Goal: Task Accomplishment & Management: Manage account settings

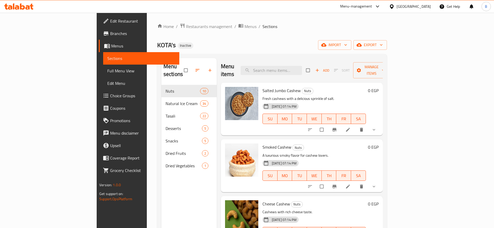
click at [426, 3] on div "Egypt" at bounding box center [410, 6] width 50 height 12
click at [424, 6] on div "Egypt" at bounding box center [413, 7] width 34 height 6
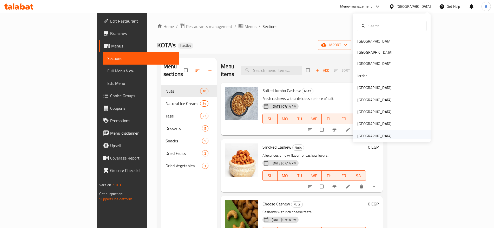
click at [368, 136] on div "[GEOGRAPHIC_DATA]" at bounding box center [374, 136] width 34 height 6
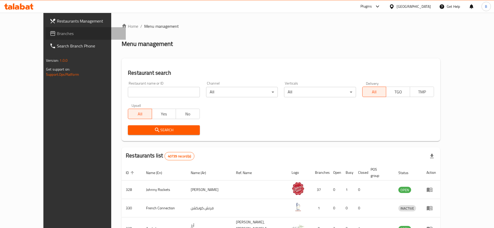
click at [57, 31] on span "Branches" at bounding box center [89, 33] width 65 height 6
click at [141, 94] on div "Home / Menu management Menu management Restaurant search Restaurant name or ID …" at bounding box center [281, 196] width 318 height 347
click at [137, 90] on input "search" at bounding box center [164, 92] width 72 height 10
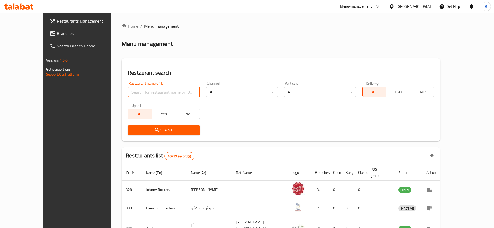
paste input "Viral"
type input "Viral"
click at [154, 128] on icon "submit" at bounding box center [157, 130] width 6 height 6
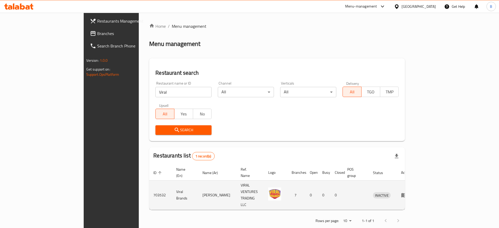
click at [198, 185] on td "فيرال براندز" at bounding box center [217, 195] width 38 height 29
click at [172, 184] on td "Viral Brands" at bounding box center [185, 195] width 26 height 29
click at [198, 183] on td "فيرال براندز" at bounding box center [217, 195] width 38 height 29
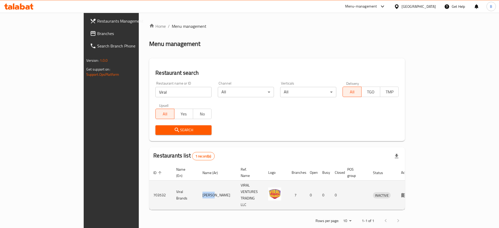
click at [198, 183] on td "فيرال براندز" at bounding box center [217, 195] width 38 height 29
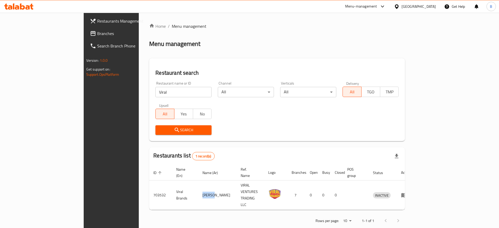
copy td "فيرال"
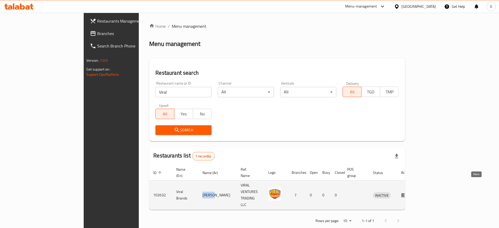
click at [407, 193] on icon "enhanced table" at bounding box center [404, 195] width 6 height 4
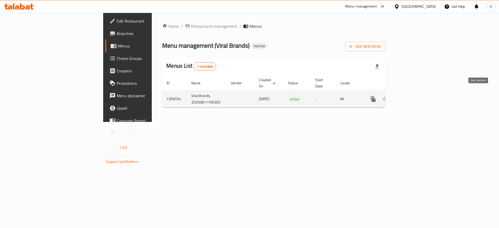
click at [413, 97] on icon "enhanced table" at bounding box center [410, 99] width 5 height 5
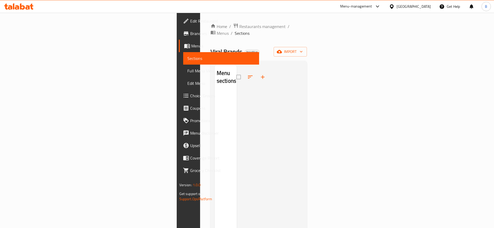
click at [190, 35] on span "Branches" at bounding box center [222, 33] width 65 height 6
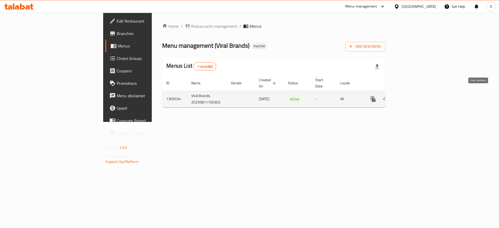
click at [413, 96] on icon "enhanced table" at bounding box center [410, 99] width 6 height 6
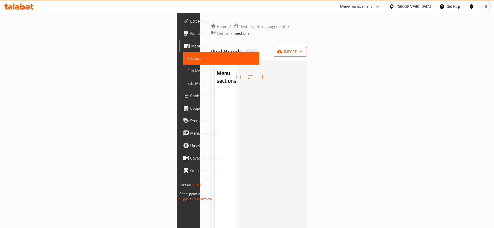
click at [303, 49] on span "import" at bounding box center [290, 52] width 25 height 6
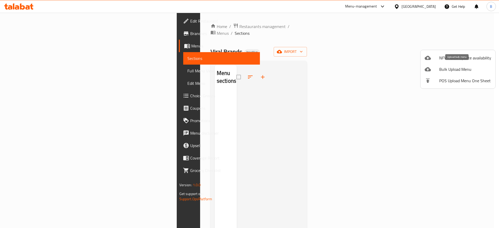
click at [463, 70] on span "Bulk Upload Menu" at bounding box center [465, 69] width 52 height 6
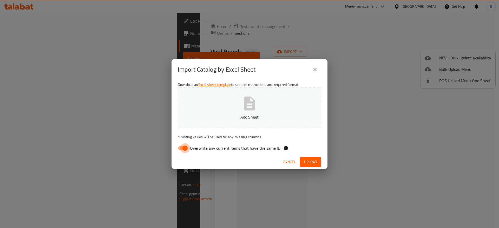
click at [185, 147] on input "Overwrite any current items that have the same ID." at bounding box center [185, 148] width 30 height 10
checkbox input "false"
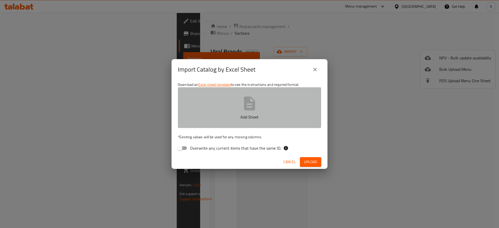
click at [243, 104] on icon "button" at bounding box center [249, 103] width 17 height 17
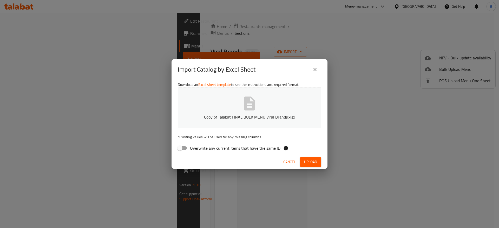
click at [311, 160] on span "Upload" at bounding box center [310, 162] width 13 height 6
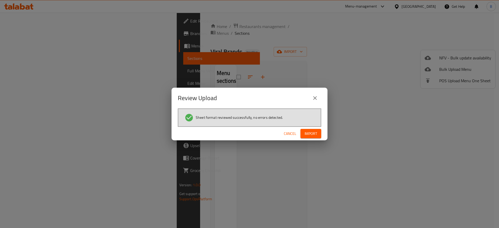
click at [314, 135] on span "Import" at bounding box center [310, 134] width 12 height 6
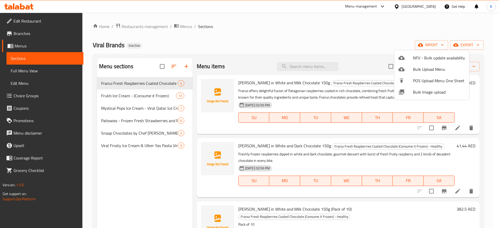
click at [263, 85] on div at bounding box center [249, 114] width 499 height 228
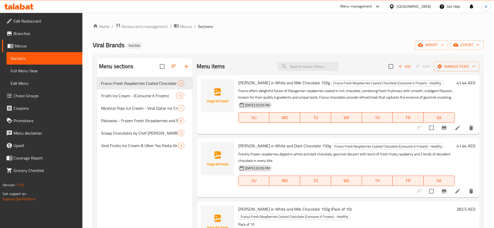
click at [249, 83] on span "[PERSON_NAME] in White and Milk Chocolate 150g" at bounding box center [284, 83] width 92 height 8
copy h6 "[PERSON_NAME] in White and Milk Chocolate 150g"
click at [270, 156] on div "Franui Raspberries in White and Dark Chocolate 150g Franui Fresh Raspberries Co…" at bounding box center [346, 167] width 220 height 55
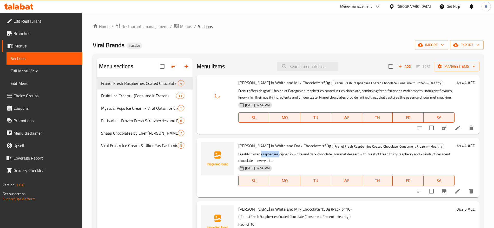
click at [270, 156] on div "Franui Raspberries in White and Dark Chocolate 150g Franui Fresh Raspberries Co…" at bounding box center [346, 167] width 220 height 55
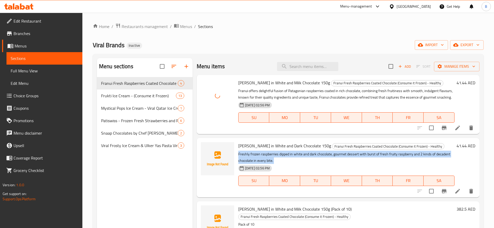
click at [270, 156] on div "Franui Raspberries in White and Dark Chocolate 150g Franui Fresh Raspberries Co…" at bounding box center [346, 167] width 220 height 55
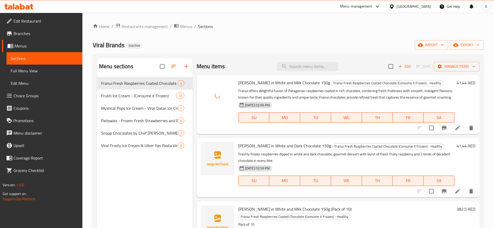
click at [266, 150] on span "[PERSON_NAME] in White and Dark Chocolate 150g" at bounding box center [284, 146] width 93 height 8
copy h6 "[PERSON_NAME] in White and Dark Chocolate 150g"
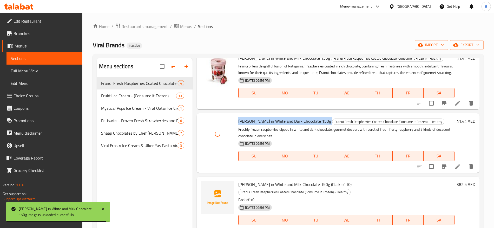
scroll to position [46, 0]
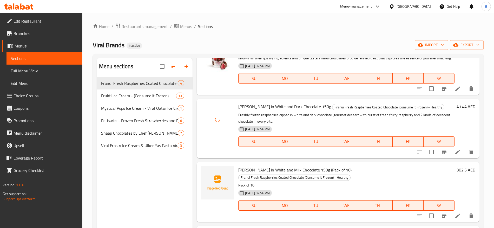
click at [286, 171] on span "[PERSON_NAME] in White and Milk Chocolate 150g (Pack of 10)" at bounding box center [294, 170] width 113 height 8
copy h6 "[PERSON_NAME] in White and Milk Chocolate 150g (Pack of 10)"
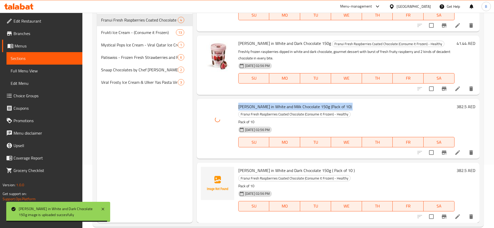
scroll to position [65, 0]
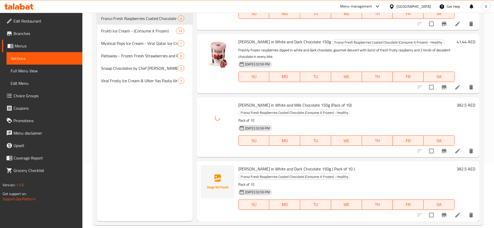
click at [261, 168] on span "[PERSON_NAME] in White and Dark Chocolate 150g ( Pack of 10 )" at bounding box center [296, 169] width 116 height 8
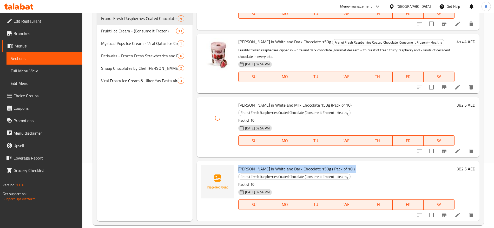
click at [261, 168] on span "[PERSON_NAME] in White and Dark Chocolate 150g ( Pack of 10 )" at bounding box center [296, 169] width 116 height 8
copy h6 "[PERSON_NAME] in White and Dark Chocolate 150g ( Pack of 10 )"
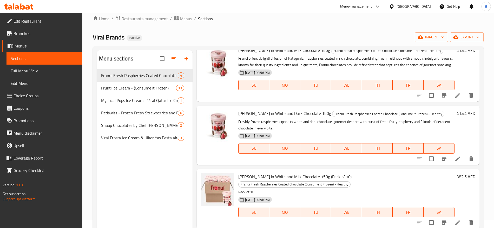
scroll to position [0, 0]
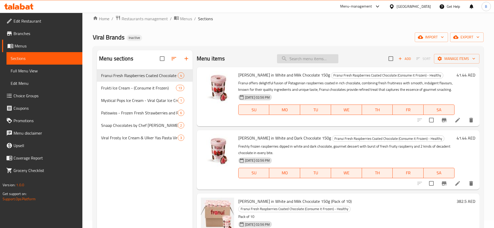
click at [292, 57] on input "search" at bounding box center [307, 58] width 61 height 9
paste input "Mystical Pops Ice Cream - Viral Qatar Ice Cream"
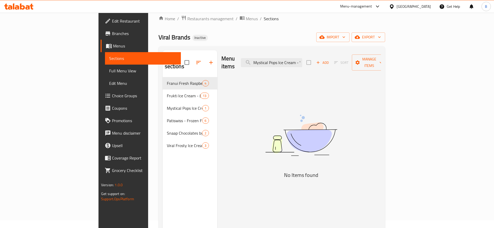
drag, startPoint x: 303, startPoint y: 59, endPoint x: 255, endPoint y: 60, distance: 48.1
click at [255, 60] on div "Menu items Mystical Pops Ice Cream - Viral Qatar Ice Cream Add Sort Manage items" at bounding box center [300, 62] width 159 height 25
click at [296, 60] on input "Mystical Pops Ice Cream - Viral Qatar Ice Cream" at bounding box center [271, 62] width 61 height 9
click at [302, 59] on input "Mystical Pops Ice Cream - Viral Qatar Ice Cream" at bounding box center [271, 62] width 61 height 9
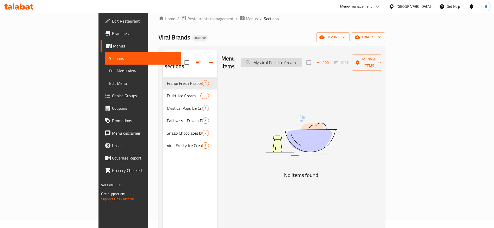
click at [302, 59] on input "Mystical Pops Ice Cream - Viral Qatar Ice Cream" at bounding box center [271, 62] width 61 height 9
paste input "search"
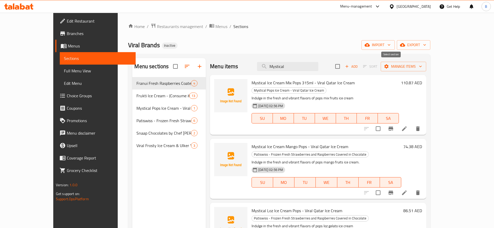
type input "Mystical"
click at [343, 66] on input "checkbox" at bounding box center [337, 66] width 11 height 11
checkbox input "true"
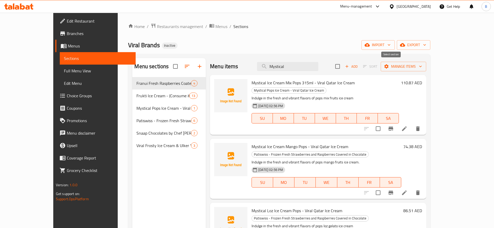
checkbox input "true"
click at [422, 63] on span "Manage items" at bounding box center [403, 66] width 37 height 6
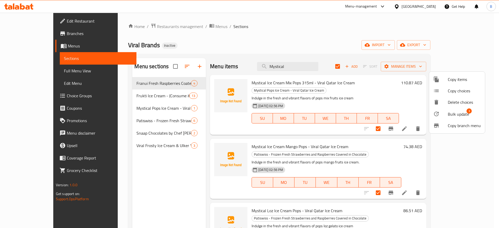
click at [448, 115] on span "Bulk update" at bounding box center [457, 114] width 21 height 6
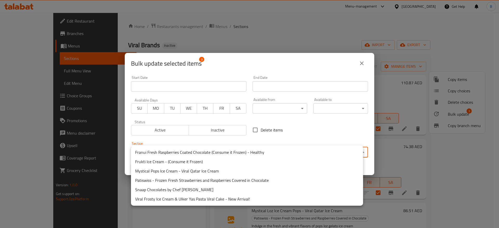
click at [176, 152] on body "​ Menu-management [GEOGRAPHIC_DATA] Get Help B Edit Restaurant Branches Menus S…" at bounding box center [249, 121] width 499 height 216
click at [166, 172] on li "Mystical Pops Ice Cream - Viral Qatar Ice Cream" at bounding box center [247, 170] width 232 height 9
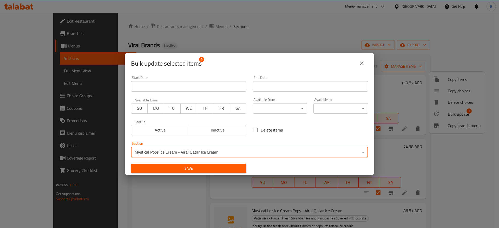
click at [229, 170] on span "Save" at bounding box center [188, 168] width 107 height 6
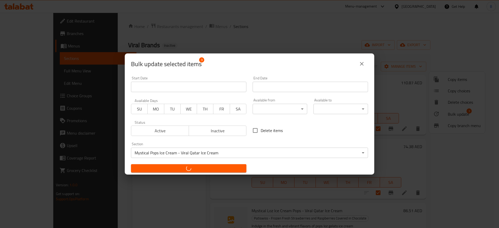
checkbox input "false"
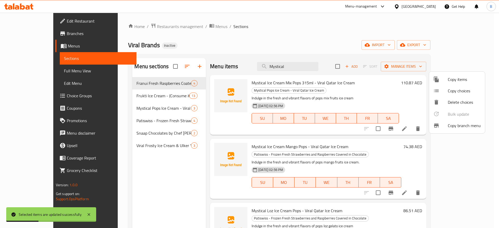
click at [151, 102] on div at bounding box center [249, 114] width 499 height 228
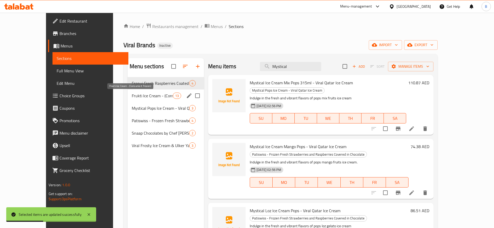
click at [150, 97] on span "Frukti Ice Cream - (Consume it Frozen)" at bounding box center [152, 96] width 41 height 6
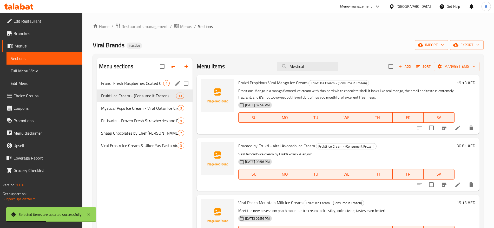
click at [152, 87] on div "Franui Fresh Raspberries Coated Chocolate (Consume it Frozen) - Healthy 4" at bounding box center [145, 83] width 96 height 12
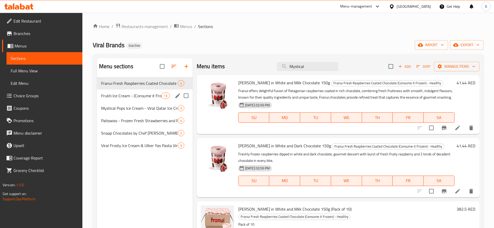
click at [154, 96] on span "Frukti Ice Cream - (Consume it Frozen)" at bounding box center [131, 96] width 60 height 6
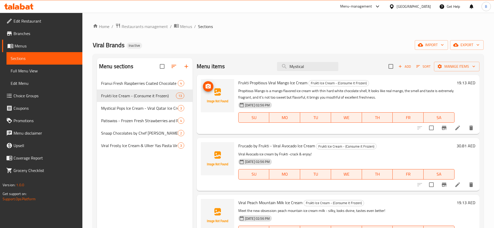
click at [265, 84] on span "Frukti Propitious Viral Mango Ice Cream" at bounding box center [272, 83] width 69 height 8
drag, startPoint x: 265, startPoint y: 84, endPoint x: 263, endPoint y: 88, distance: 4.0
click at [265, 84] on span "Frukti Propitious Viral Mango Ice Cream" at bounding box center [272, 83] width 69 height 8
copy h6 "Frukti Propitious Viral Mango Ice Cream"
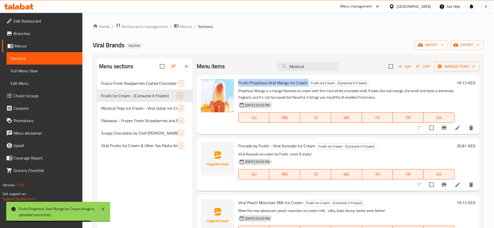
scroll to position [32, 0]
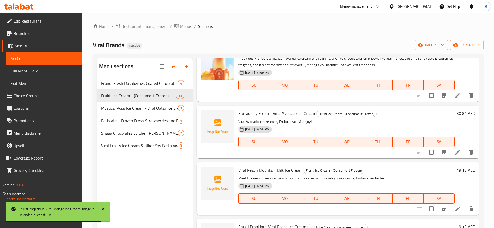
click at [264, 111] on span "Frucado by Frukti - Viral Avocado Ice Cream" at bounding box center [276, 114] width 77 height 8
copy h6 "Frucado by Frukti - Viral Avocado Ice Cream"
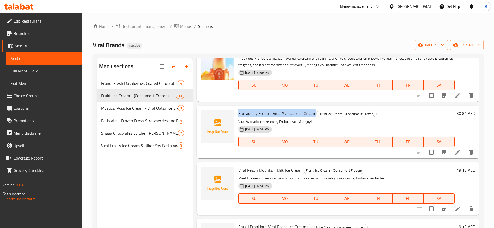
click at [261, 112] on span "Frucado by Frukti - Viral Avocado Ice Cream" at bounding box center [276, 114] width 77 height 8
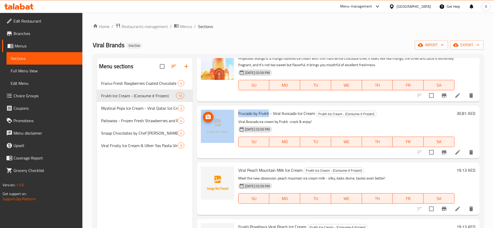
drag, startPoint x: 268, startPoint y: 113, endPoint x: 229, endPoint y: 113, distance: 39.2
click at [229, 113] on div "Frucado by Frukti - Viral Avocado Ice Cream Frukti Ice Cream - (Consume it Froz…" at bounding box center [338, 132] width 278 height 49
copy div "Frucado by Frukti"
click at [251, 114] on span "Frucado by Frukti - Viral Avocado Ice Cream" at bounding box center [276, 114] width 77 height 8
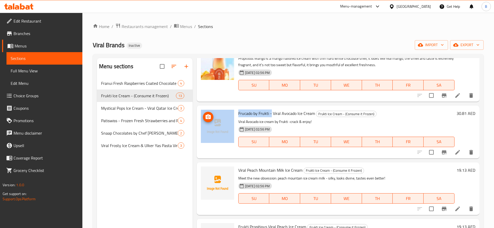
drag, startPoint x: 271, startPoint y: 114, endPoint x: 229, endPoint y: 114, distance: 42.6
click at [229, 114] on div "Frucado by Frukti - Viral Avocado Ice Cream Frukti Ice Cream - (Consume it Froz…" at bounding box center [338, 132] width 278 height 49
copy div "Frucado by Frukti -"
click at [268, 115] on span "Frucado by Frukti - Viral Avocado Ice Cream" at bounding box center [276, 114] width 77 height 8
drag, startPoint x: 270, startPoint y: 112, endPoint x: 238, endPoint y: 113, distance: 31.5
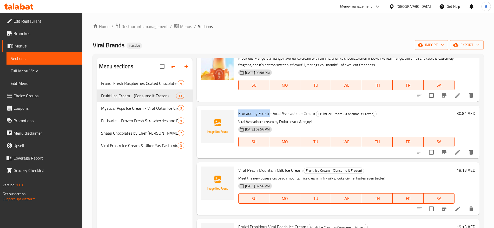
click at [238, 113] on span "Frucado by Frukti - Viral Avocado Ice Cream" at bounding box center [276, 114] width 77 height 8
copy span "Frucado by Frukti"
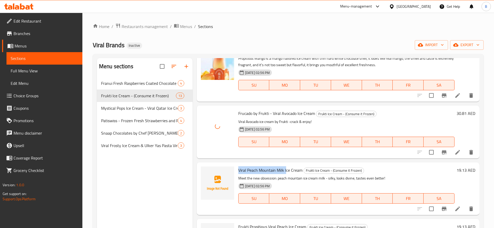
drag, startPoint x: 236, startPoint y: 170, endPoint x: 286, endPoint y: 171, distance: 49.6
click at [286, 171] on div "Viral Peach Mountain Milk Ice Cream Frukti Ice Cream - (Consume it Frozen) Meet…" at bounding box center [346, 189] width 220 height 49
copy span "Viral Peach Mountain Milk I"
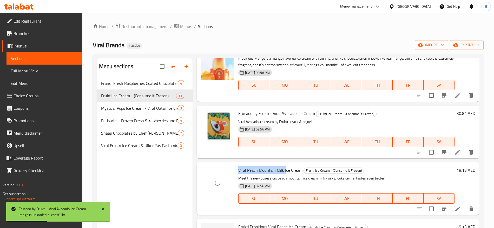
scroll to position [65, 0]
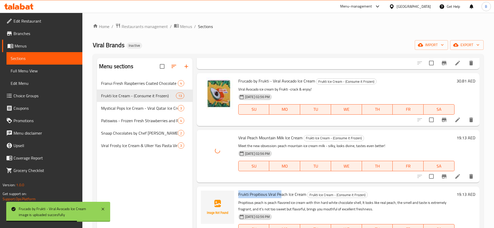
drag, startPoint x: 238, startPoint y: 195, endPoint x: 281, endPoint y: 195, distance: 42.9
click at [281, 195] on span "Frukti Propitious Viral Peach Ice Cream" at bounding box center [272, 195] width 68 height 8
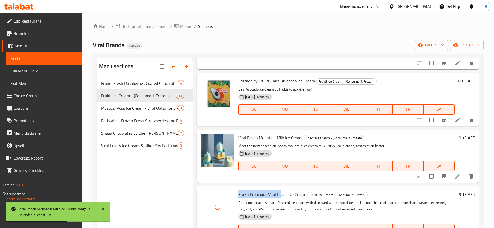
scroll to position [130, 0]
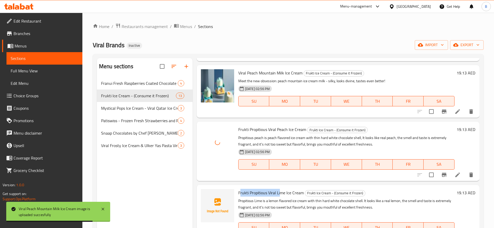
drag, startPoint x: 240, startPoint y: 193, endPoint x: 279, endPoint y: 195, distance: 39.5
click at [279, 195] on span "Frukti Propitious Viral Lime Ice Cream" at bounding box center [270, 193] width 65 height 8
click at [241, 196] on span "Frukti Propitious Viral Lime Ice Cream" at bounding box center [270, 193] width 65 height 8
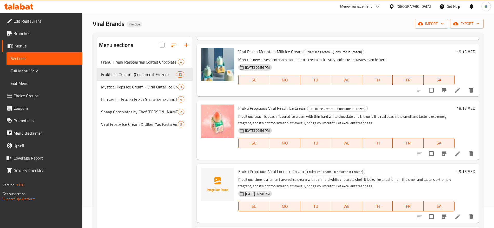
scroll to position [32, 0]
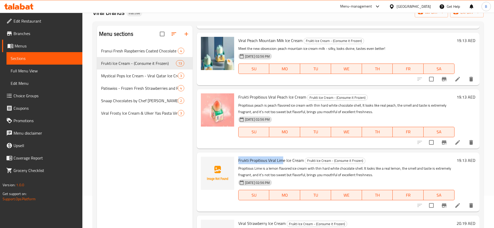
drag, startPoint x: 238, startPoint y: 160, endPoint x: 282, endPoint y: 161, distance: 44.2
click at [282, 161] on span "Frukti Propitious Viral Lime Ice Cream" at bounding box center [270, 161] width 65 height 8
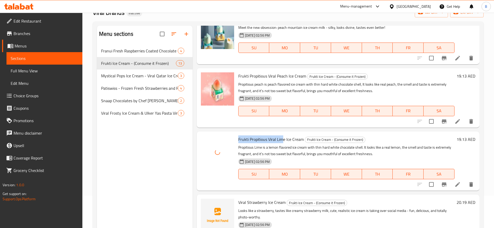
scroll to position [162, 0]
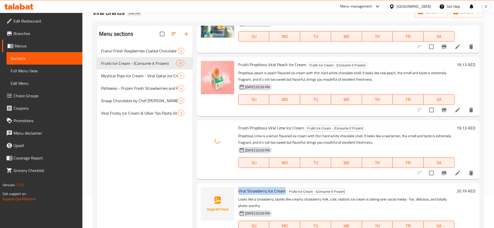
drag, startPoint x: 238, startPoint y: 190, endPoint x: 283, endPoint y: 194, distance: 45.4
click at [283, 194] on div "Viral Strawberry Ice Cream Frukti Ice Cream - (Consume it Frozen) Looks like a …" at bounding box center [346, 212] width 220 height 55
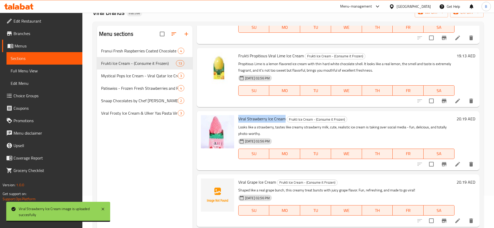
scroll to position [260, 0]
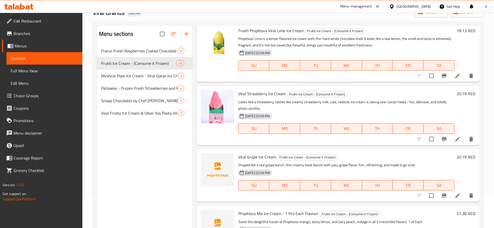
click at [249, 157] on span "Viral Grape Ice Cream" at bounding box center [257, 157] width 38 height 8
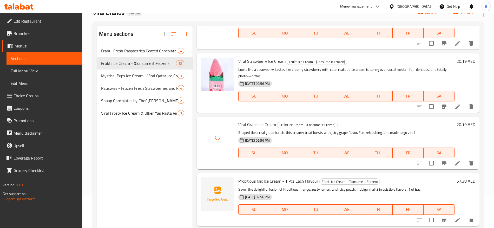
click at [246, 181] on span "Propitious Mix Ice Cream - 1 Pcs Each Flavour" at bounding box center [278, 181] width 80 height 8
drag, startPoint x: 238, startPoint y: 181, endPoint x: 276, endPoint y: 181, distance: 37.9
click at [276, 181] on span "Propitious Mix Ice Cream - 1 Pcs Each Flavour" at bounding box center [278, 181] width 80 height 8
click at [264, 183] on span "Propitious Mix Ice Cream - 1 Pcs Each Flavour" at bounding box center [278, 181] width 80 height 8
click at [258, 181] on span "Propitious Mix Ice Cream - 1 Pcs Each Flavour" at bounding box center [278, 181] width 80 height 8
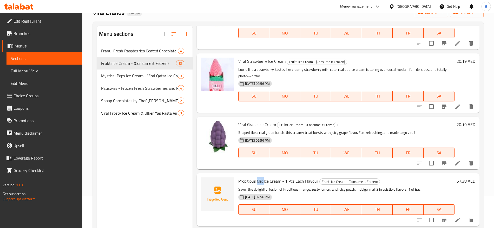
click at [258, 181] on span "Propitious Mix Ice Cream - 1 Pcs Each Flavour" at bounding box center [278, 181] width 80 height 8
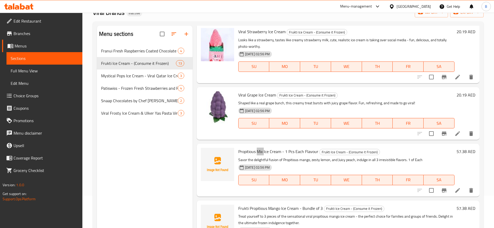
scroll to position [357, 0]
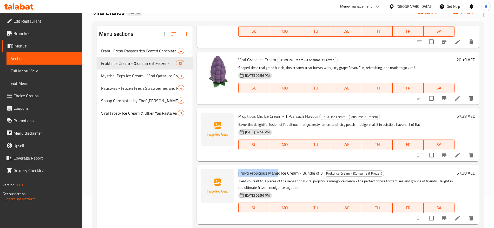
drag, startPoint x: 237, startPoint y: 173, endPoint x: 277, endPoint y: 173, distance: 40.5
click at [277, 173] on div "Frukti Propitious Mango Ice Cream - Bundle of 3 Frukti Ice Cream - (Consume it …" at bounding box center [346, 195] width 220 height 55
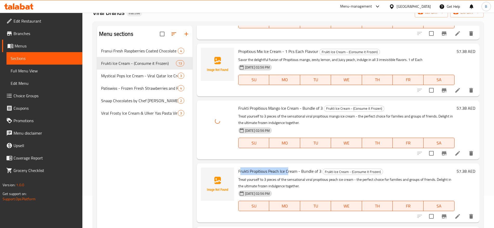
drag, startPoint x: 241, startPoint y: 171, endPoint x: 288, endPoint y: 172, distance: 47.3
click at [288, 172] on span "Frukti Propitious Peach Ice Cream - Bundle of 3" at bounding box center [279, 172] width 83 height 8
click at [246, 175] on span "Frukti Propitious Peach Ice Cream - Bundle of 3" at bounding box center [279, 172] width 83 height 8
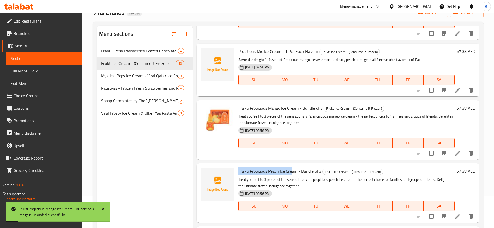
drag, startPoint x: 240, startPoint y: 170, endPoint x: 291, endPoint y: 170, distance: 50.6
click at [291, 170] on div "Frukti Propitious Peach Ice Cream - Bundle of 3 Frukti Ice Cream - (Consume it …" at bounding box center [346, 193] width 220 height 55
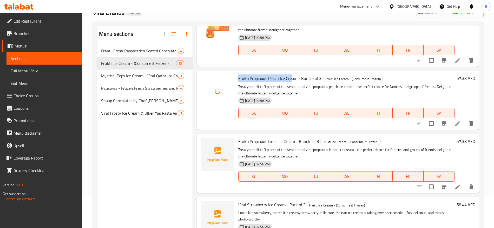
scroll to position [519, 0]
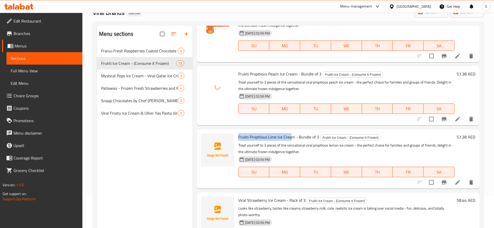
drag, startPoint x: 236, startPoint y: 138, endPoint x: 291, endPoint y: 140, distance: 54.9
click at [291, 140] on div "Frukti Propitious Lime Ice Cream - Bundle of 3 Frukti Ice Cream - (Consume it F…" at bounding box center [346, 158] width 220 height 55
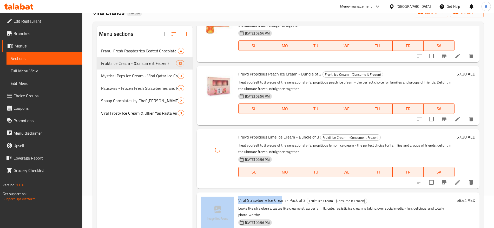
drag, startPoint x: 260, startPoint y: 200, endPoint x: 276, endPoint y: 200, distance: 16.4
click at [282, 200] on div "Viral Strawberry Ice Cream - Pack of 3 Frukti Ice Cream - (Consume it Frozen) L…" at bounding box center [338, 222] width 278 height 55
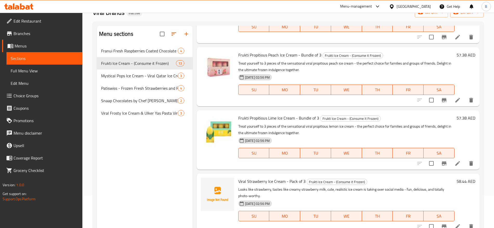
scroll to position [574, 0]
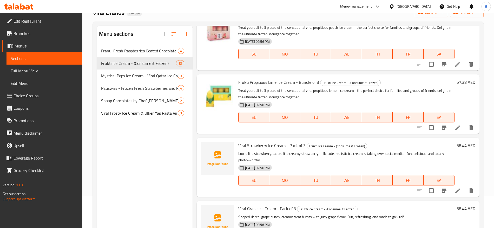
click at [243, 146] on span "Viral Strawberry Ice Cream - Pack of 3" at bounding box center [271, 146] width 67 height 8
drag, startPoint x: 239, startPoint y: 148, endPoint x: 283, endPoint y: 143, distance: 44.1
click at [283, 143] on span "Viral Strawberry Ice Cream - Pack of 3" at bounding box center [271, 146] width 67 height 8
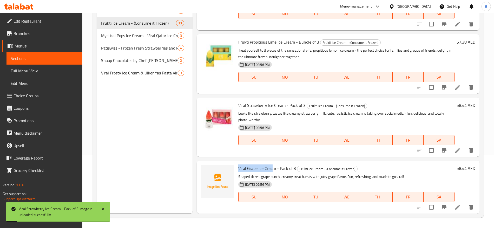
drag, startPoint x: 239, startPoint y: 167, endPoint x: 272, endPoint y: 172, distance: 33.3
click at [272, 172] on div "Viral Grape Ice Cream - Pack of 3 Frukti Ice Cream - (Consume it Frozen) Shaped…" at bounding box center [346, 187] width 220 height 49
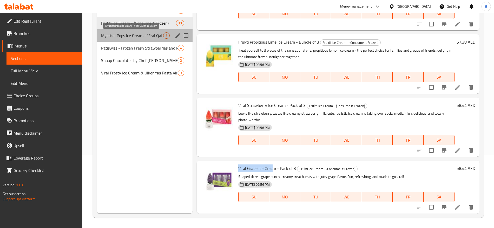
click at [148, 35] on span "Mystical Pops Ice Cream - Viral Qatar Ice Cream" at bounding box center [132, 35] width 62 height 6
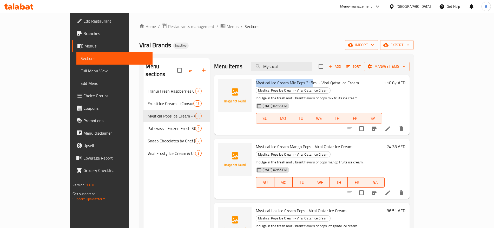
drag, startPoint x: 237, startPoint y: 82, endPoint x: 296, endPoint y: 81, distance: 59.0
click at [296, 81] on div "Mystical Ice Cream Mix Pops 315ml - Viral Qatar Ice Cream Mystical Pops Ice Cre…" at bounding box center [318, 105] width 130 height 56
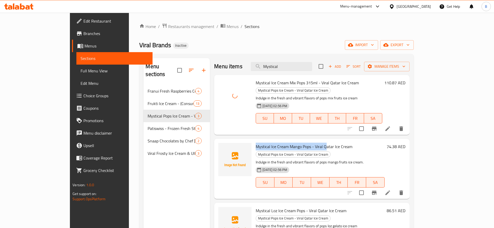
drag, startPoint x: 237, startPoint y: 140, endPoint x: 309, endPoint y: 140, distance: 72.2
click at [309, 141] on div "Mystical Ice Cream Mango Pops - Viral Qatar Ice Cream Mystical Pops Ice Cream -…" at bounding box center [319, 169] width 133 height 56
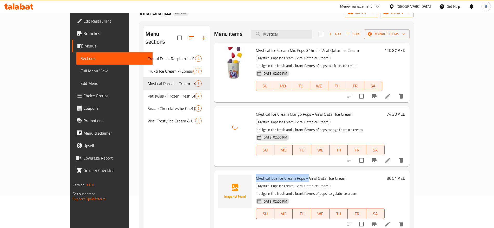
drag, startPoint x: 238, startPoint y: 164, endPoint x: 291, endPoint y: 162, distance: 53.5
click at [291, 173] on div "Mystical Loz Ice Cream Pops - Viral Qatar Ice Cream Mystical Pops Ice Cream - V…" at bounding box center [319, 201] width 133 height 56
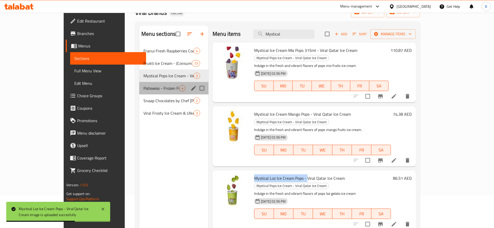
click at [144, 85] on div "Patiswiss - Frozen Fresh Strawberries and Raspberries Covered in Chocolate 4" at bounding box center [173, 88] width 69 height 12
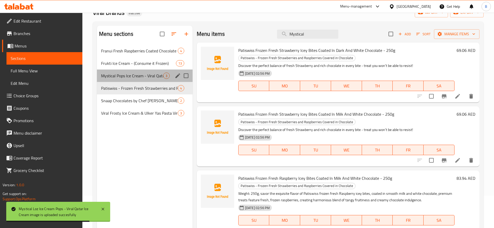
click at [143, 72] on div "Mystical Pops Ice Cream - Viral Qatar Ice Cream 3" at bounding box center [145, 76] width 96 height 12
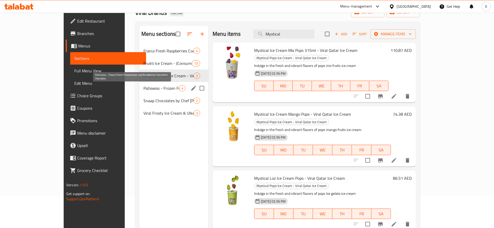
click at [151, 89] on span "Patiswiss - Frozen Fresh Strawberries and Raspberries Covered in Chocolate" at bounding box center [161, 88] width 36 height 6
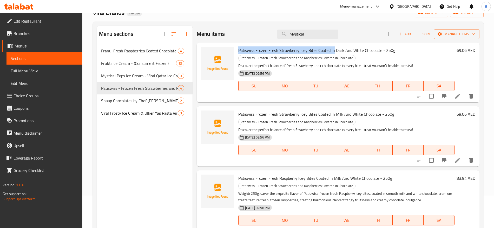
drag, startPoint x: 237, startPoint y: 52, endPoint x: 334, endPoint y: 49, distance: 96.4
click at [334, 49] on div "Patiswiss Frozen Fresh Strawberry Icey Bites Coated In Dark And White Chocolate…" at bounding box center [346, 73] width 220 height 56
click at [327, 49] on span "Patiswiss Frozen Fresh Strawberry Icey Bites Coated In Dark And White Chocolate…" at bounding box center [316, 50] width 157 height 8
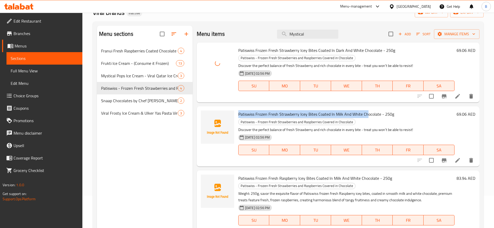
drag, startPoint x: 237, startPoint y: 114, endPoint x: 366, endPoint y: 108, distance: 128.7
click at [366, 108] on div "Patiswiss Frozen Fresh Strawberry Icey Bites Coated In Milk And White Chocolate…" at bounding box center [338, 136] width 283 height 60
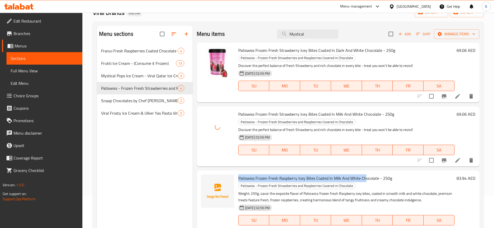
drag, startPoint x: 237, startPoint y: 176, endPoint x: 365, endPoint y: 178, distance: 128.0
click at [365, 178] on div "Patiswiss Frozen Fresh Raspberry Icey Bites Coated In Milk And White Chocolate …" at bounding box center [346, 204] width 220 height 62
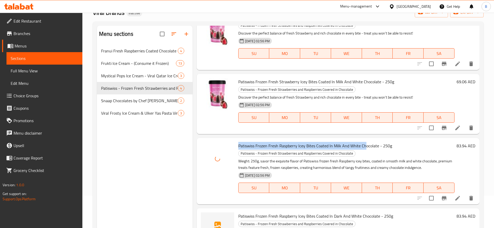
scroll to position [54, 0]
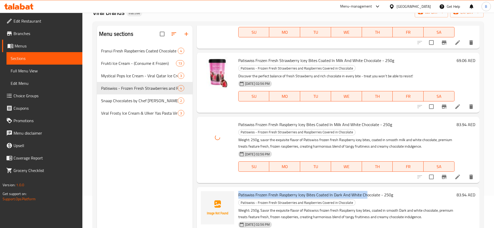
drag, startPoint x: 237, startPoint y: 195, endPoint x: 365, endPoint y: 191, distance: 128.1
click at [365, 191] on div "Patiswiss Frozen Fresh Raspberry Icey Bites Coated In Dark And White Chocolate …" at bounding box center [346, 220] width 220 height 62
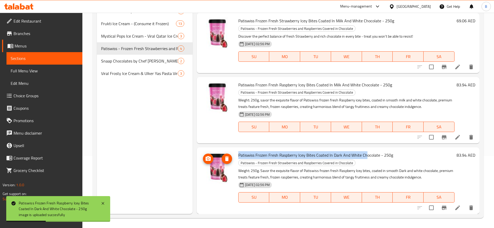
scroll to position [73, 0]
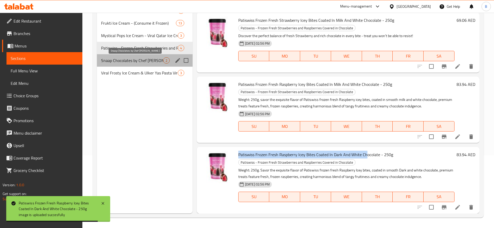
click at [142, 58] on span "Snaap Chocolates by Chef [PERSON_NAME]" at bounding box center [132, 60] width 62 height 6
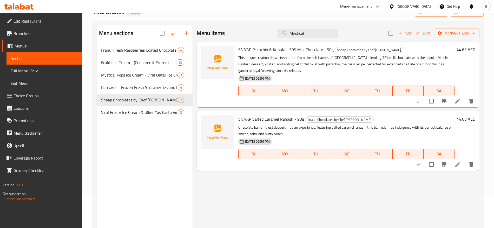
scroll to position [8, 0]
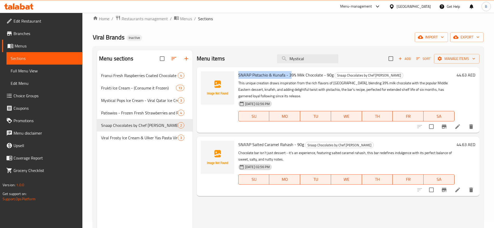
drag, startPoint x: 237, startPoint y: 74, endPoint x: 292, endPoint y: 74, distance: 54.3
click at [292, 74] on div "SNA’AP Pistachio & Kunafa - 39% Milk Chocolate - 90g Snaap Chocolates by Chef N…" at bounding box center [346, 100] width 220 height 62
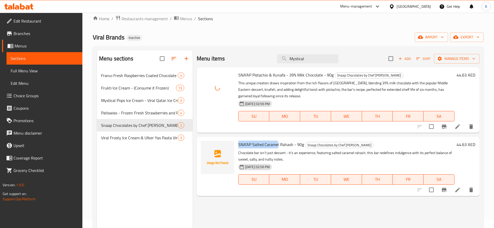
drag, startPoint x: 238, startPoint y: 144, endPoint x: 277, endPoint y: 144, distance: 38.7
click at [277, 144] on span "SNA’AP Salted Caramel Rahash - 90g" at bounding box center [271, 145] width 66 height 8
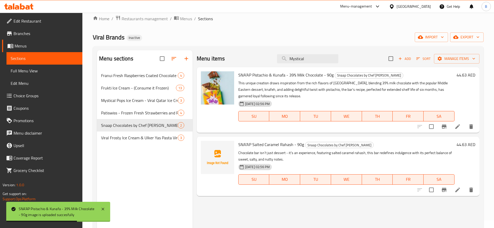
click at [286, 142] on span "SNA’AP Salted Caramel Rahash - 90g" at bounding box center [271, 145] width 66 height 8
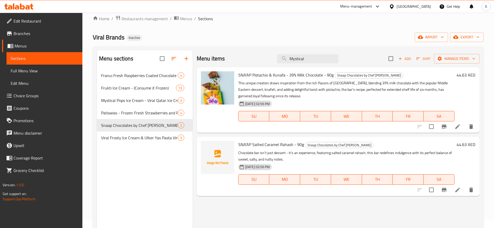
click at [233, 209] on div "Menu items Mystical Add Sort Manage items SNA’AP Pistachio & Kunafa - 39% Milk …" at bounding box center [335, 164] width 287 height 228
click at [155, 140] on span "Viral Frosty Ice Cream & Ulker Yas Pasta Viral Cake - New Arrival!" at bounding box center [132, 138] width 62 height 6
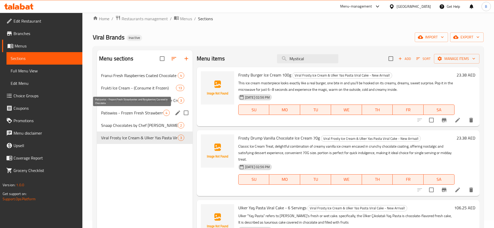
click at [155, 112] on span "Patiswiss - Frozen Fresh Strawberries and Raspberries Covered in Chocolate" at bounding box center [132, 113] width 62 height 6
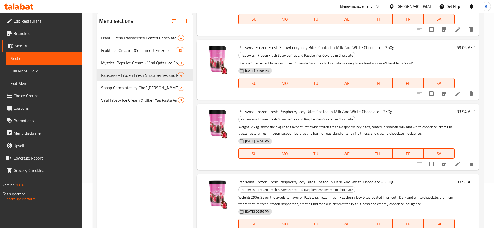
scroll to position [73, 0]
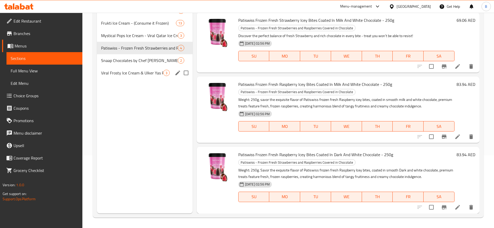
click at [156, 78] on div "Viral Frosty Ice Cream & Ulker Yas Pasta Viral Cake - New Arrival! 3" at bounding box center [145, 73] width 96 height 12
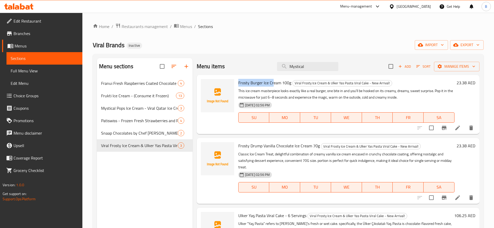
drag, startPoint x: 237, startPoint y: 82, endPoint x: 273, endPoint y: 77, distance: 36.1
click at [273, 77] on div "Frosty Burger Ice Cream 100g Viral Frosty Ice Cream & Ulker Yas Pasta Viral Cak…" at bounding box center [346, 104] width 220 height 55
drag, startPoint x: 238, startPoint y: 145, endPoint x: 296, endPoint y: 146, distance: 57.4
click at [296, 146] on span "Frosty Drump Vanilla Chocolate Ice Cream 70g" at bounding box center [279, 146] width 82 height 8
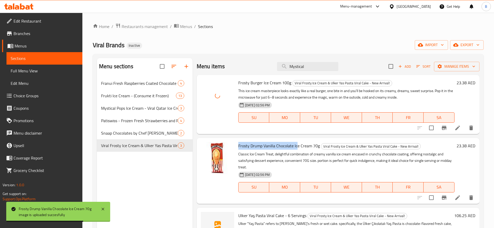
scroll to position [65, 0]
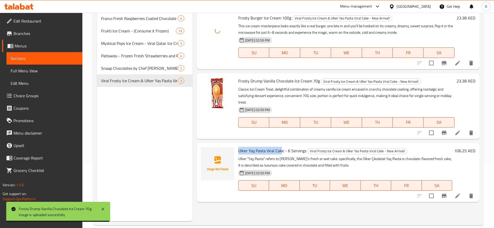
drag, startPoint x: 237, startPoint y: 152, endPoint x: 281, endPoint y: 151, distance: 44.7
click at [281, 151] on div "Ulker Yaş Pasta Viral Cake - 6 Servings Viral Frosty Ice Cream & Ulker Yas Past…" at bounding box center [345, 172] width 218 height 55
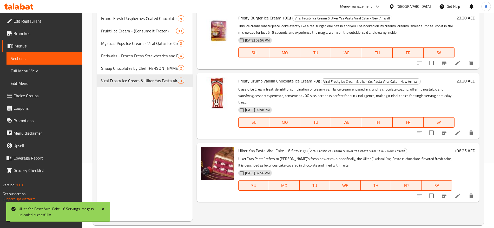
click at [229, 205] on div "Menu items Mystical Add Sort Manage items Frosty Burger Ice Cream 100g Viral Fr…" at bounding box center [335, 107] width 287 height 228
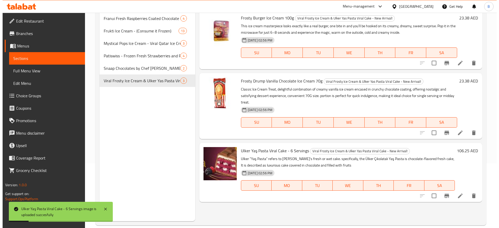
scroll to position [0, 0]
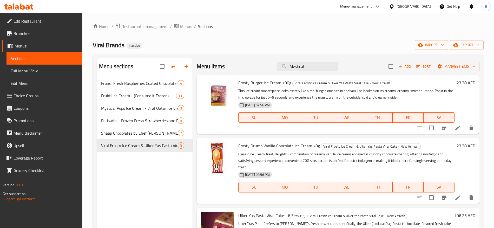
click at [21, 74] on span "Full Menu View" at bounding box center [45, 71] width 68 height 6
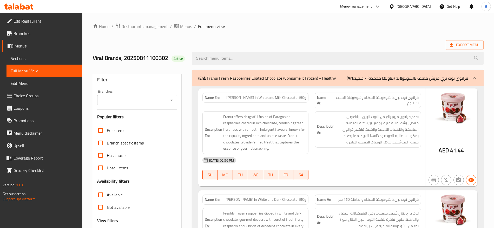
click at [131, 102] on input "Branches" at bounding box center [133, 100] width 68 height 7
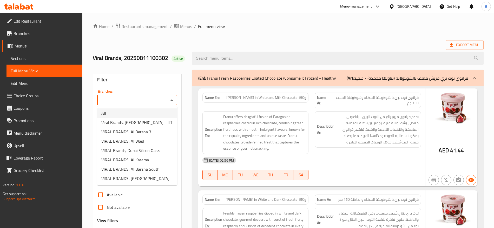
click at [129, 115] on li "All" at bounding box center [137, 113] width 80 height 9
type input "All"
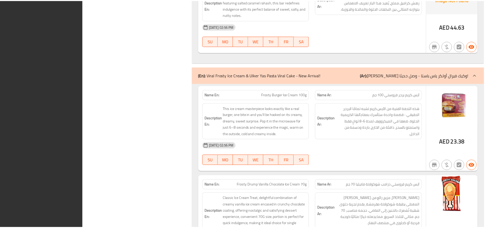
scroll to position [2428, 0]
